Goal: Task Accomplishment & Management: Use online tool/utility

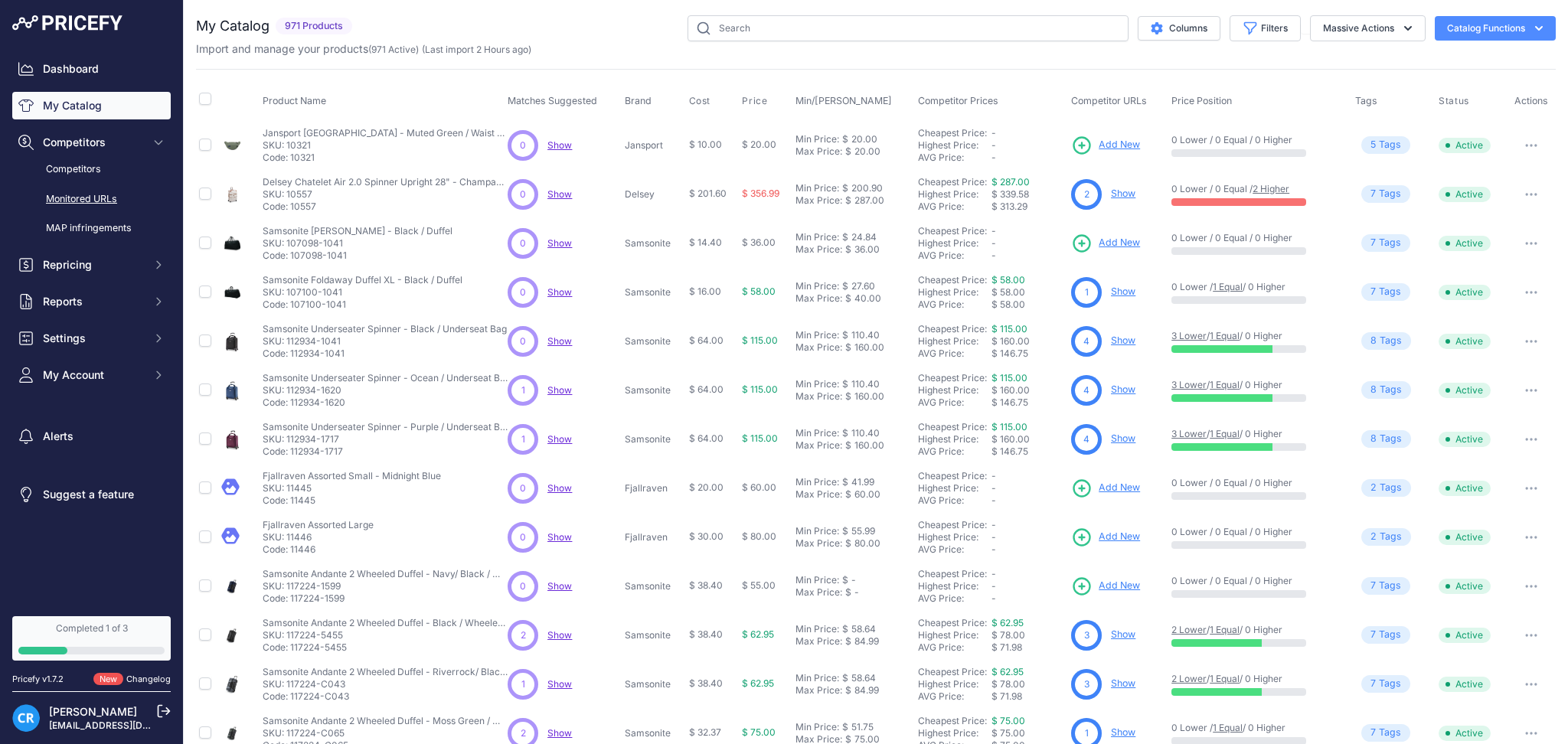
click at [95, 198] on link "Monitored URLs" at bounding box center [91, 199] width 158 height 27
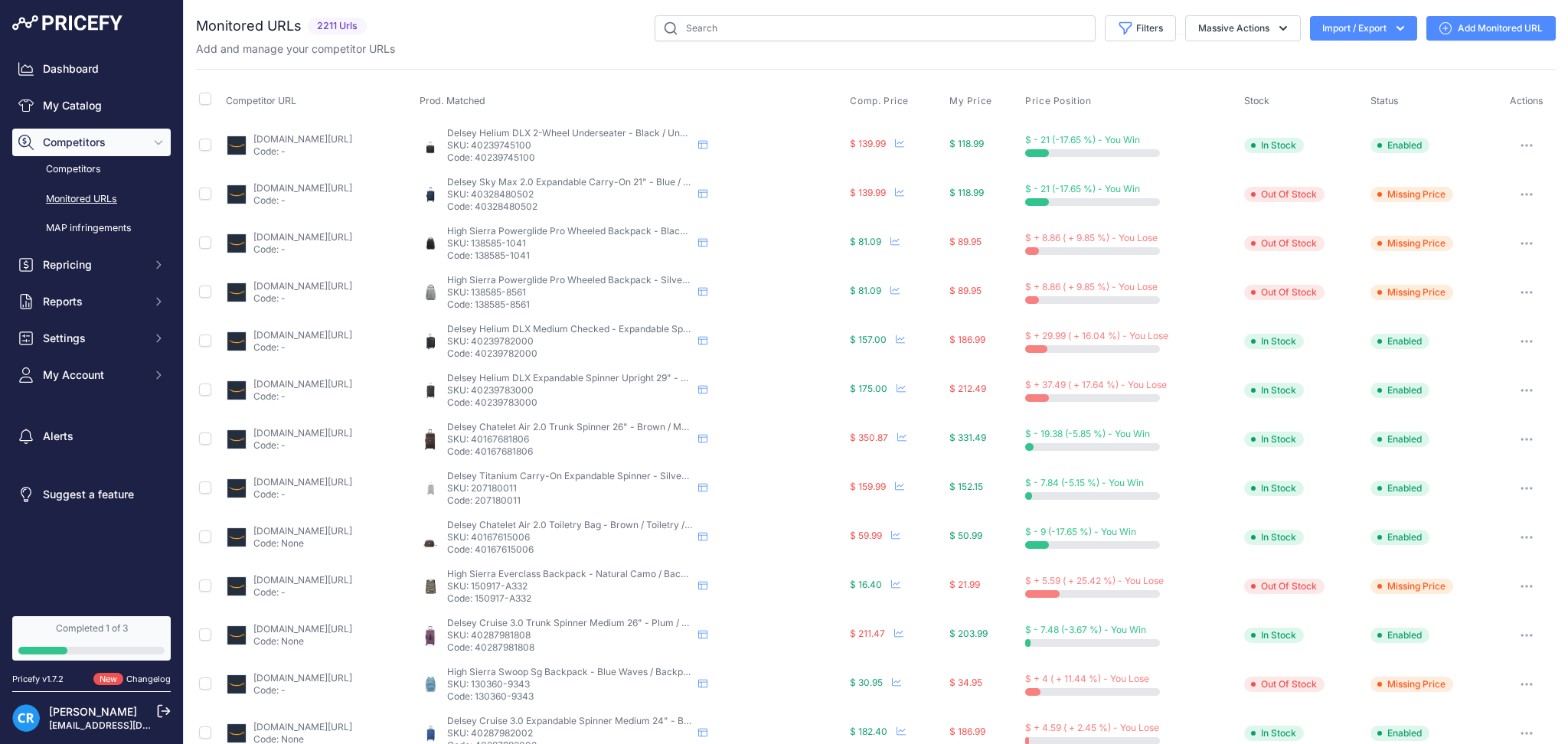
click at [64, 201] on link "Monitored URLs" at bounding box center [91, 199] width 158 height 27
click at [1358, 24] on button "Import / Export" at bounding box center [1364, 28] width 107 height 24
click at [1324, 86] on div "Export" at bounding box center [1362, 88] width 122 height 28
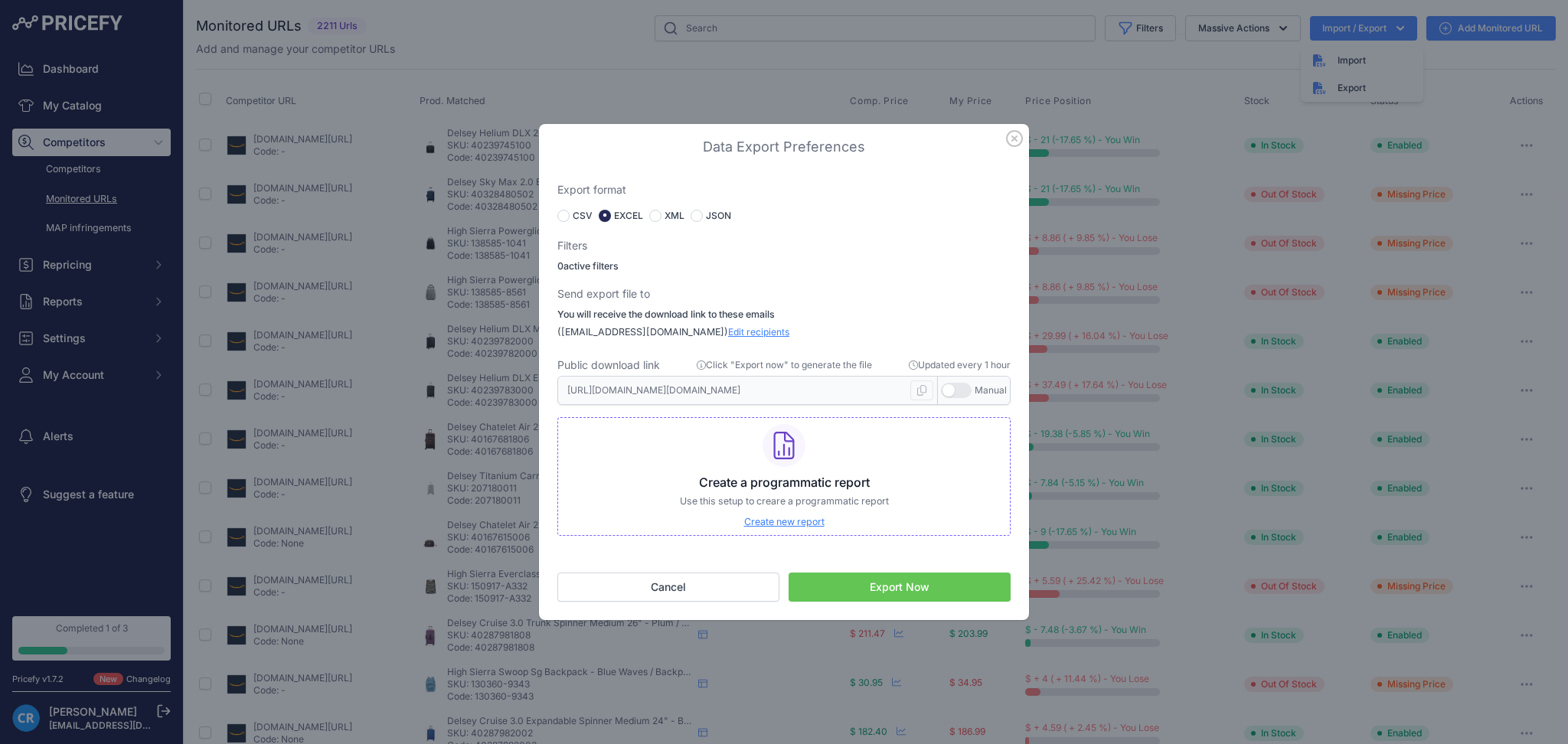
click at [855, 588] on button "Export Now" at bounding box center [899, 587] width 222 height 29
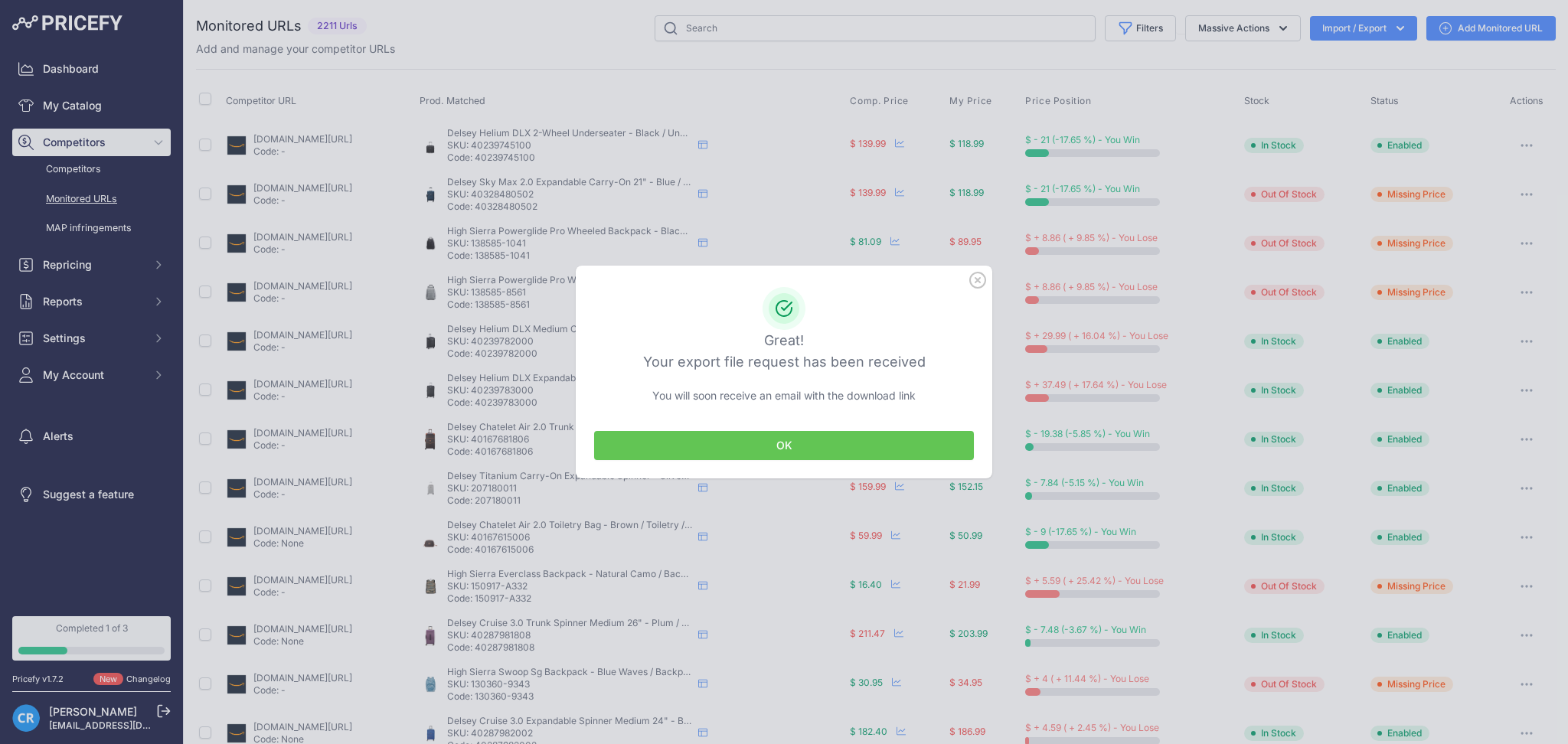
click at [766, 435] on button "OK" at bounding box center [783, 446] width 379 height 29
